Goal: Task Accomplishment & Management: Manage account settings

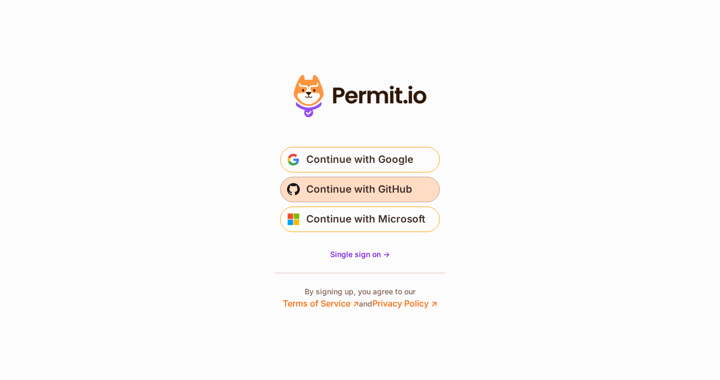
click at [352, 190] on span "Continue with GitHub" at bounding box center [359, 189] width 106 height 17
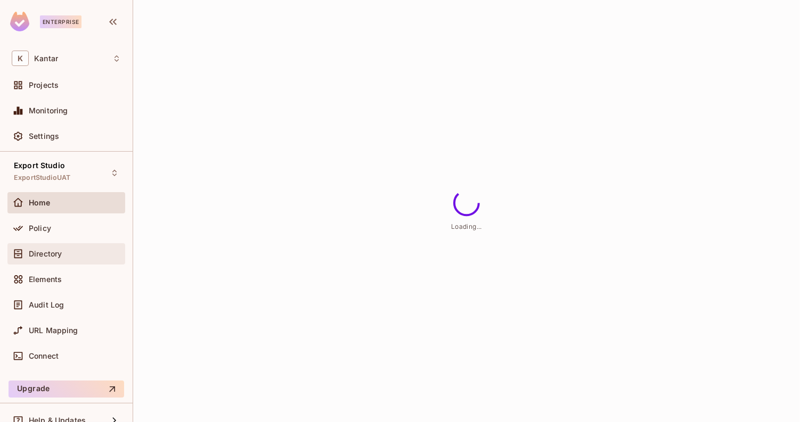
click at [92, 259] on div "Directory" at bounding box center [66, 254] width 109 height 13
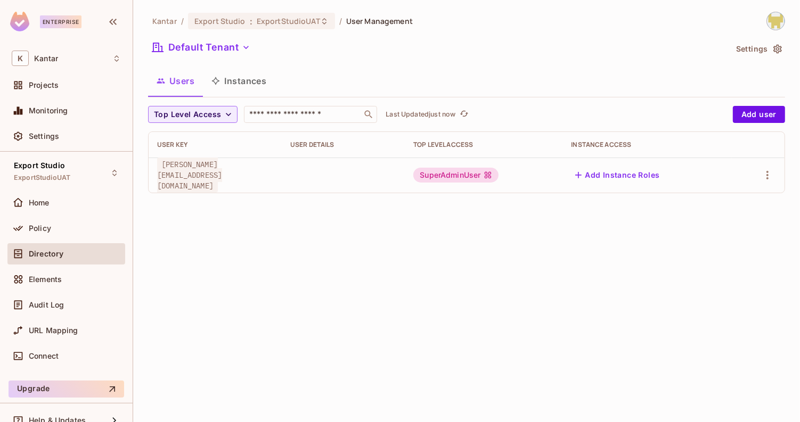
click at [234, 79] on button "Instances" at bounding box center [239, 81] width 72 height 27
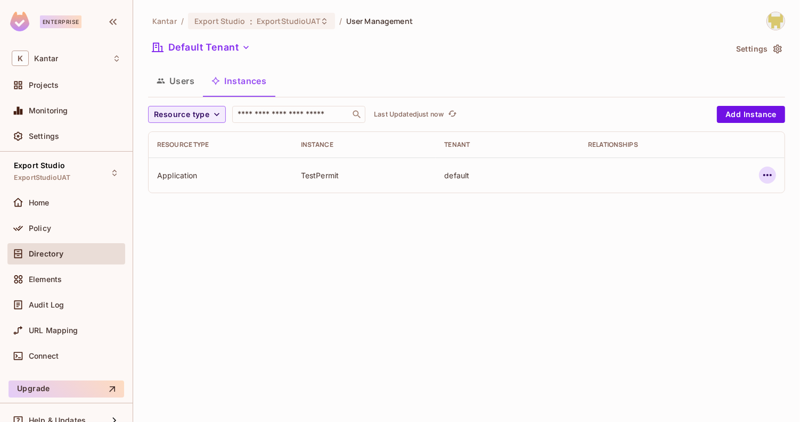
click at [762, 178] on icon "button" at bounding box center [767, 175] width 13 height 13
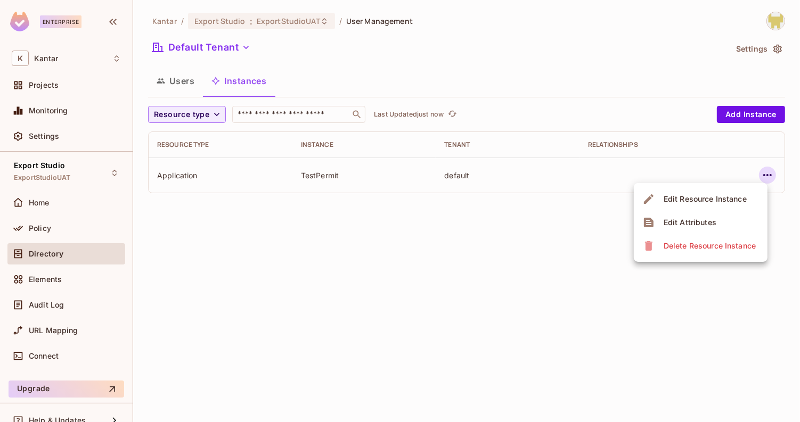
click at [696, 223] on div "Edit Attributes" at bounding box center [690, 222] width 53 height 11
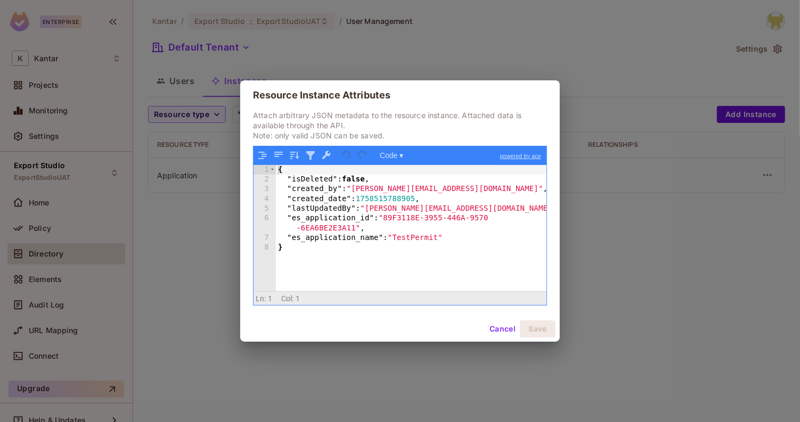
click at [498, 331] on button "Cancel" at bounding box center [502, 329] width 35 height 17
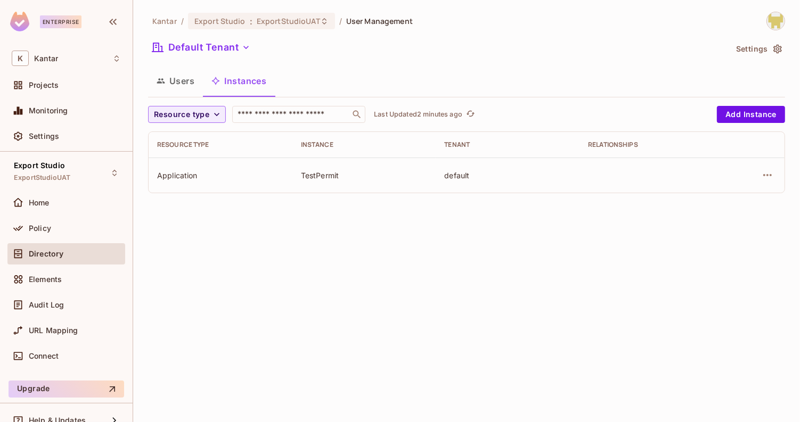
click at [584, 174] on td at bounding box center [652, 175] width 144 height 35
click at [765, 179] on icon "button" at bounding box center [767, 175] width 13 height 13
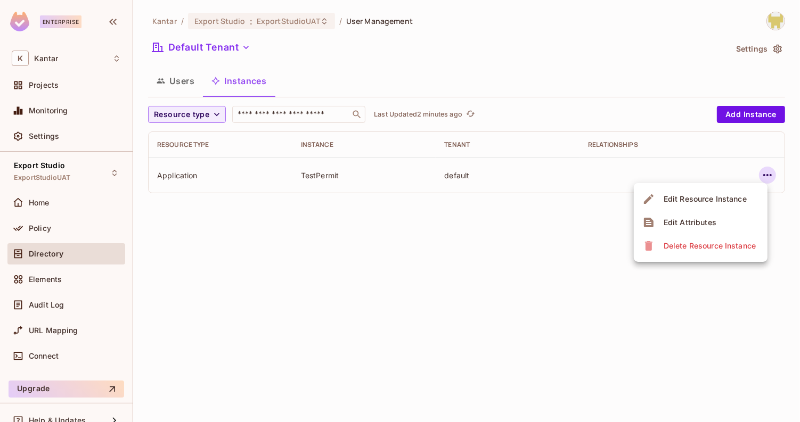
click at [703, 229] on span "Edit Attributes" at bounding box center [690, 222] width 59 height 17
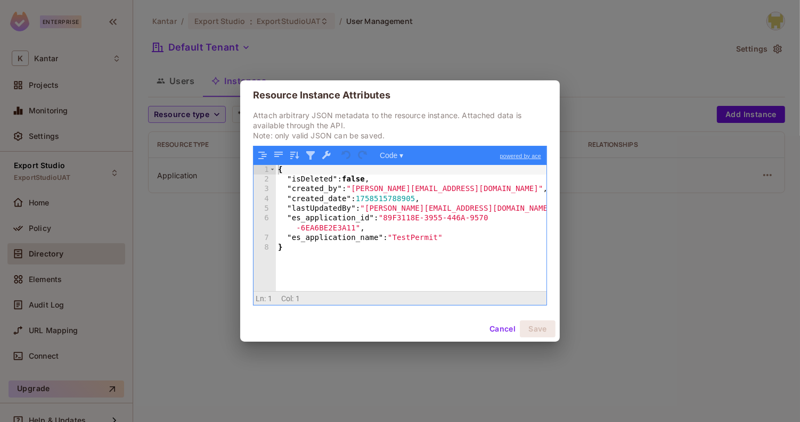
click at [494, 327] on button "Cancel" at bounding box center [502, 329] width 35 height 17
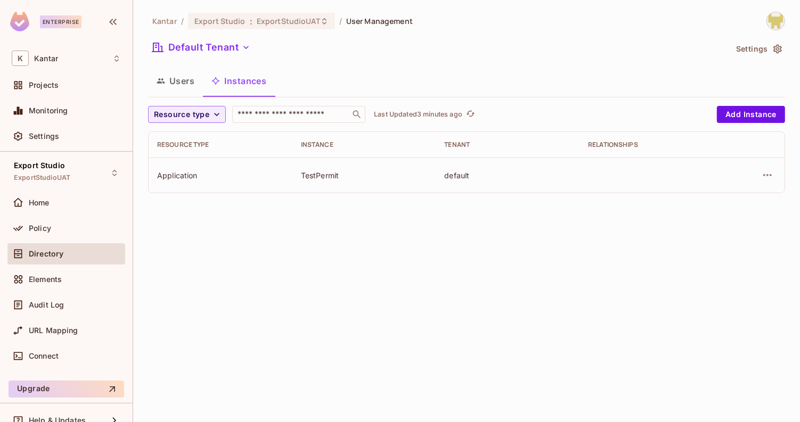
click at [174, 77] on button "Users" at bounding box center [175, 81] width 55 height 27
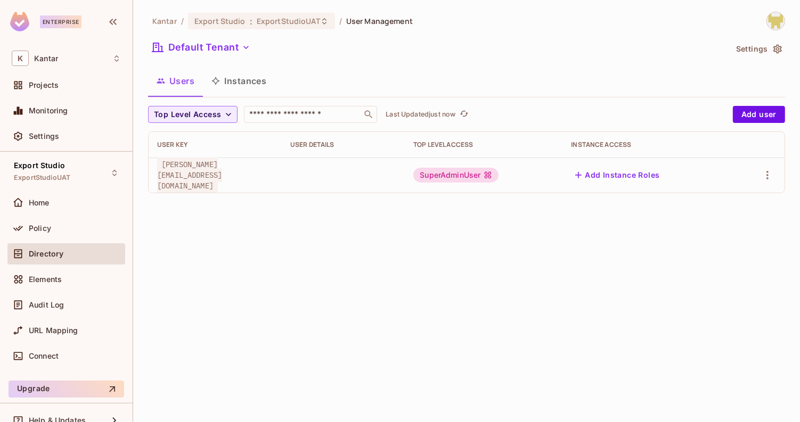
click at [241, 86] on button "Instances" at bounding box center [239, 81] width 72 height 27
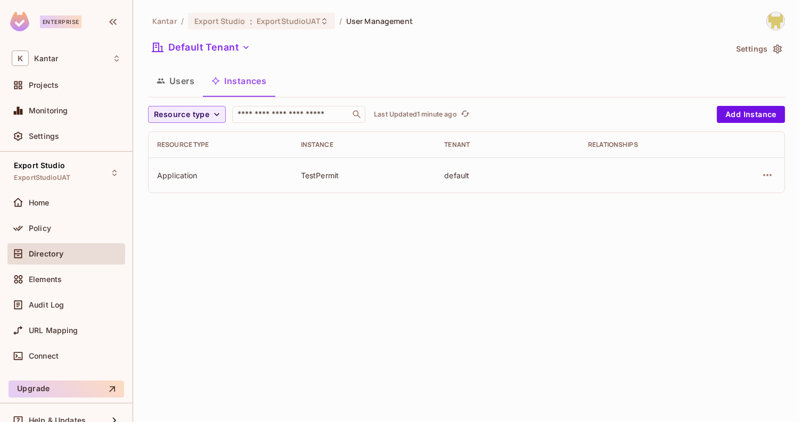
click at [351, 378] on div "Kantar / Export Studio : ExportStudioUAT / User Management Default Tenant Setti…" at bounding box center [466, 211] width 667 height 422
click at [169, 77] on button "Users" at bounding box center [175, 81] width 55 height 27
